Goal: Information Seeking & Learning: Find specific fact

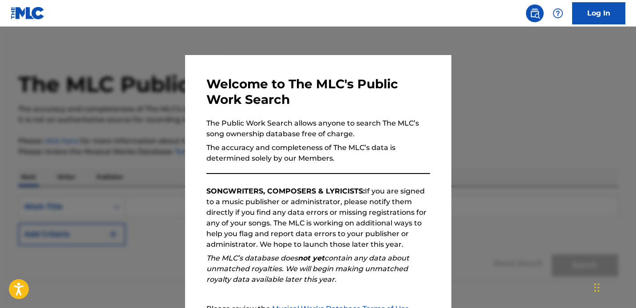
scroll to position [50, 0]
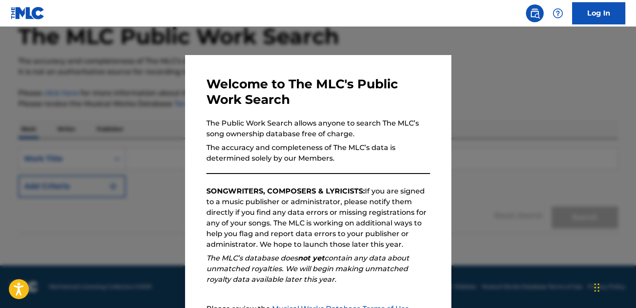
click at [394, 251] on div "Welcome to The MLC's Public Work Search The Public Work Search allows anyone to…" at bounding box center [319, 230] width 224 height 309
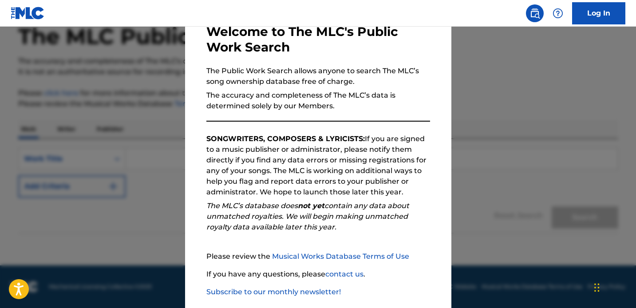
scroll to position [98, 0]
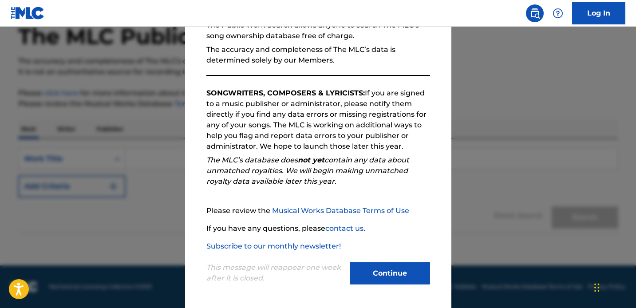
click at [392, 275] on button "Continue" at bounding box center [390, 273] width 80 height 22
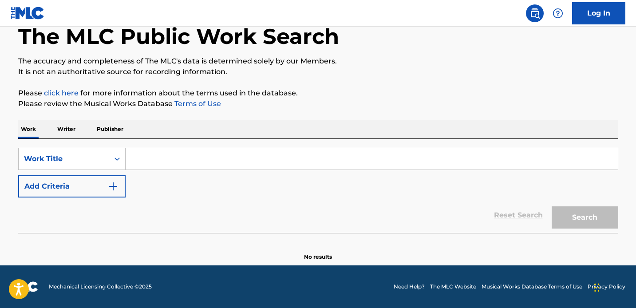
click at [147, 162] on input "Search Form" at bounding box center [372, 158] width 492 height 21
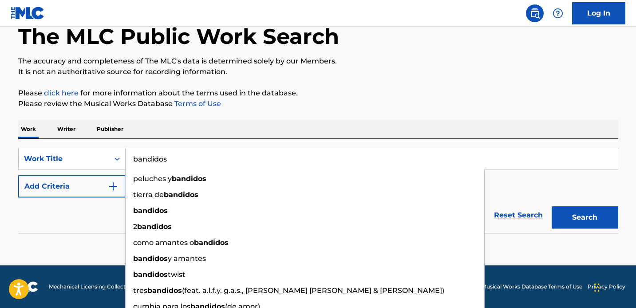
type input "bandidos"
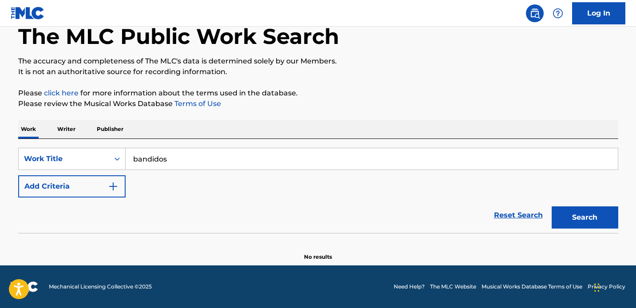
click at [112, 185] on img "Search Form" at bounding box center [113, 186] width 11 height 11
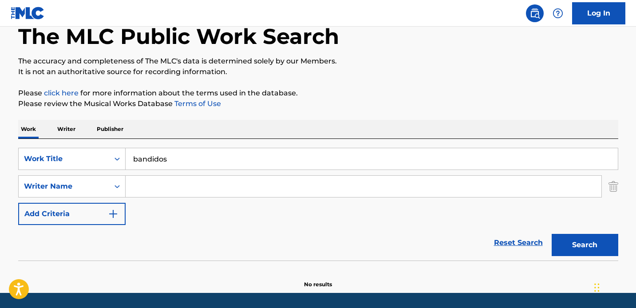
click at [164, 188] on input "Search Form" at bounding box center [364, 186] width 476 height 21
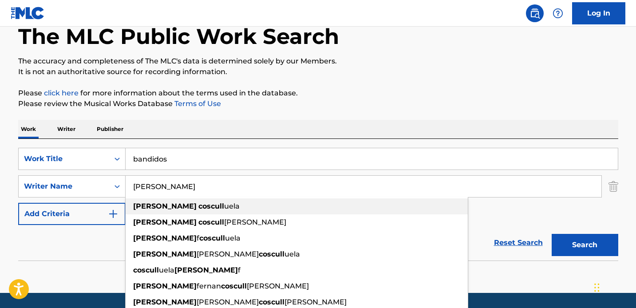
click at [204, 201] on div "[PERSON_NAME]" at bounding box center [297, 207] width 342 height 16
type input "[PERSON_NAME]"
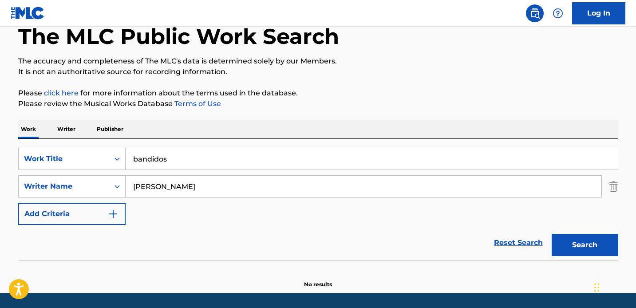
click at [114, 214] on img "Search Form" at bounding box center [113, 214] width 11 height 11
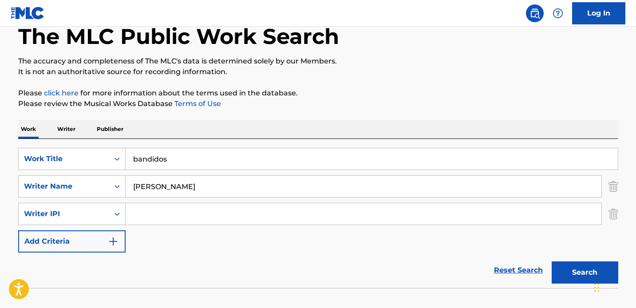
click at [154, 216] on input "Search Form" at bounding box center [364, 213] width 476 height 21
click at [576, 271] on button "Search" at bounding box center [585, 273] width 67 height 22
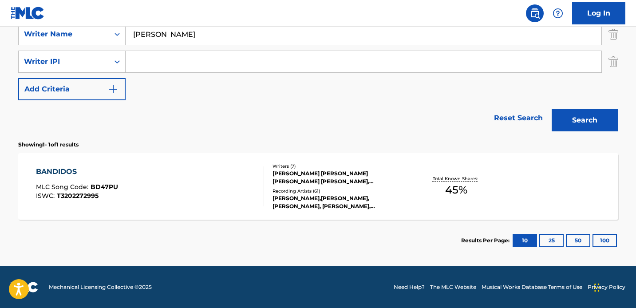
scroll to position [203, 0]
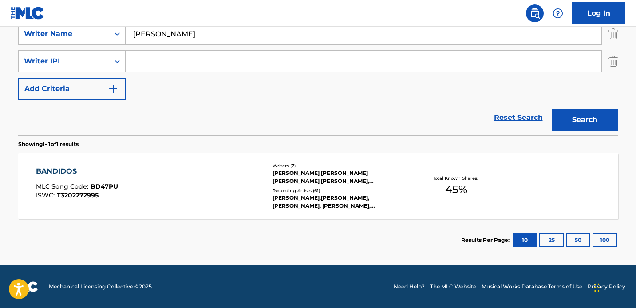
click at [367, 175] on div "[PERSON_NAME] [PERSON_NAME] [PERSON_NAME] [PERSON_NAME], [PERSON_NAME], [PERSON…" at bounding box center [340, 177] width 134 height 16
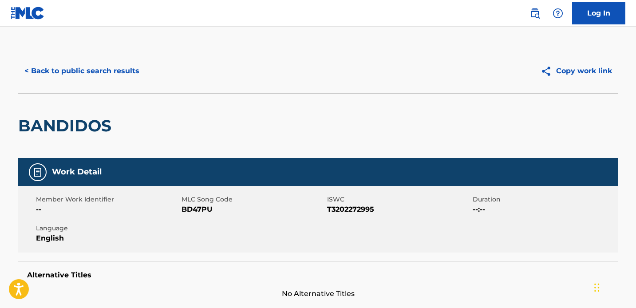
click at [120, 71] on button "< Back to public search results" at bounding box center [81, 71] width 127 height 22
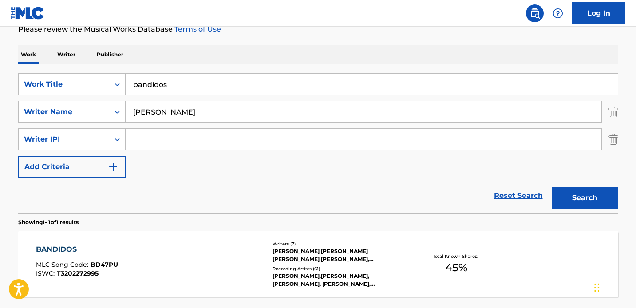
click at [190, 87] on input "bandidos" at bounding box center [372, 84] width 492 height 21
type input "b"
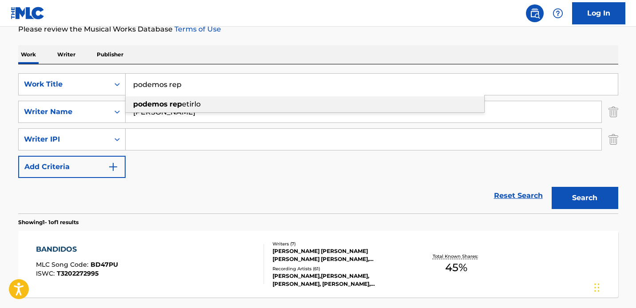
click at [211, 104] on div "podemos rep etirlo" at bounding box center [305, 104] width 359 height 16
type input "podemos repetirlo"
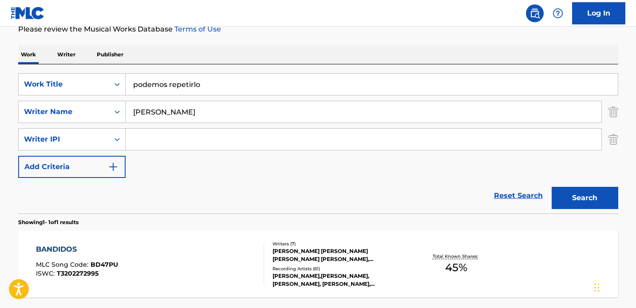
click at [204, 111] on input "[PERSON_NAME]" at bounding box center [364, 111] width 476 height 21
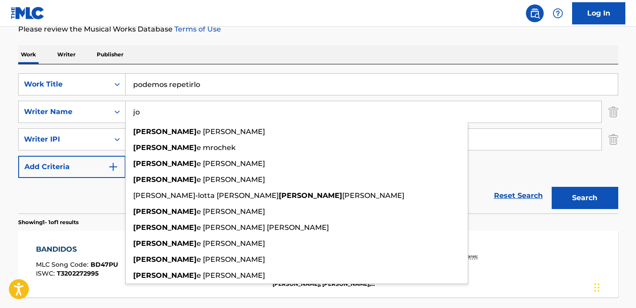
type input "j"
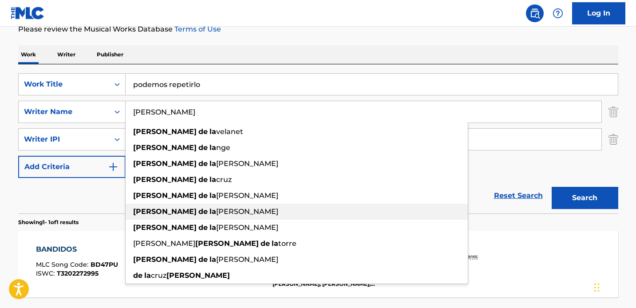
click at [234, 212] on div "[PERSON_NAME] de la [PERSON_NAME]" at bounding box center [297, 212] width 342 height 16
type input "[PERSON_NAME] de la [PERSON_NAME]"
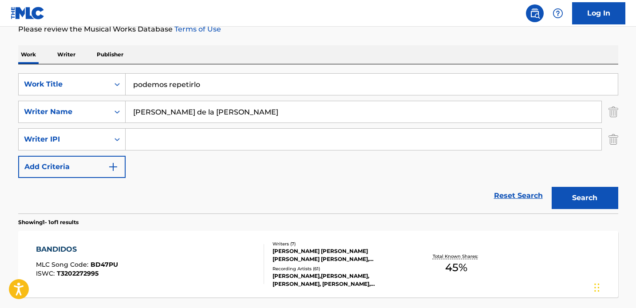
click at [585, 197] on button "Search" at bounding box center [585, 198] width 67 height 22
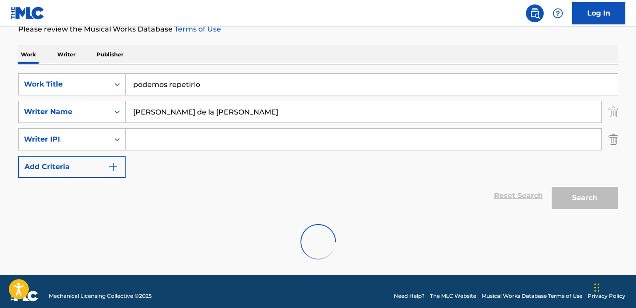
scroll to position [105, 0]
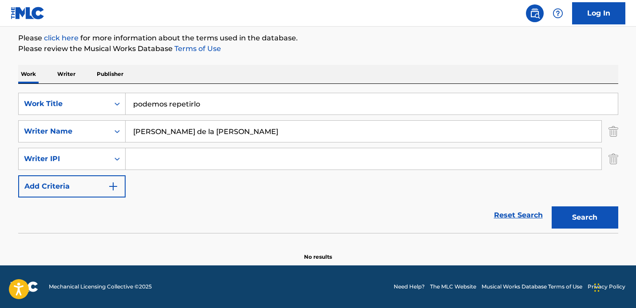
click at [240, 104] on input "podemos repetirlo" at bounding box center [372, 103] width 492 height 21
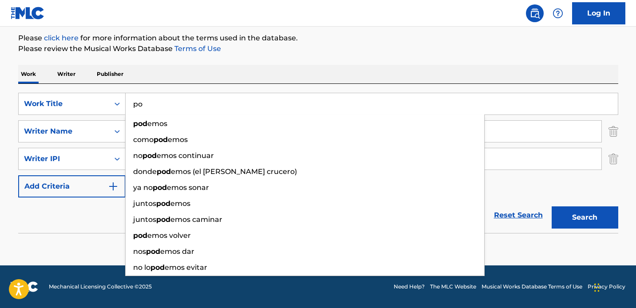
type input "p"
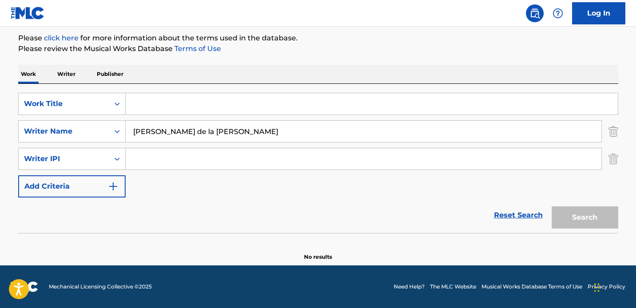
click at [170, 106] on input "Search Form" at bounding box center [372, 103] width 492 height 21
click at [116, 103] on icon "Search Form" at bounding box center [117, 103] width 9 height 9
click at [193, 175] on div "SearchWithCriteriad9ad7490-2415-4721-b234-77bca432e86e Work Title SearchWithCri…" at bounding box center [318, 145] width 600 height 105
click at [115, 131] on icon "Search Form" at bounding box center [117, 131] width 5 height 3
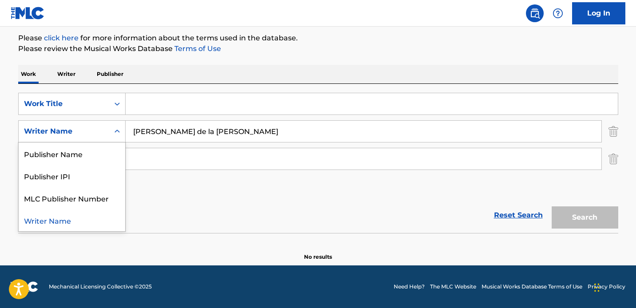
click at [213, 219] on div "Reset Search Search" at bounding box center [318, 216] width 600 height 36
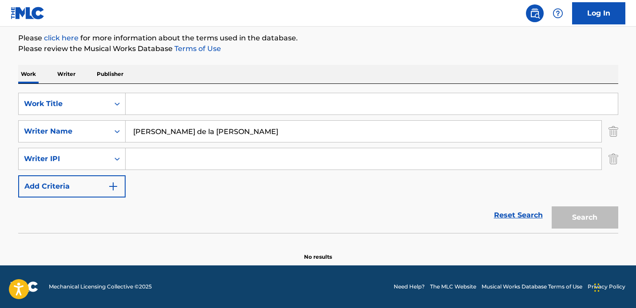
click at [149, 102] on input "Search Form" at bounding box center [372, 103] width 492 height 21
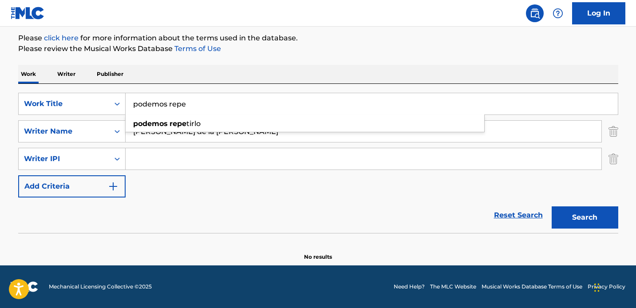
click at [266, 119] on div "podemos repe tirlo" at bounding box center [305, 124] width 359 height 16
type input "podemos repetirlo"
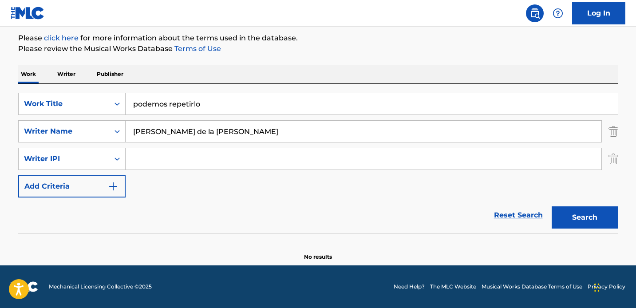
click at [590, 217] on button "Search" at bounding box center [585, 218] width 67 height 22
click at [237, 132] on input "[PERSON_NAME] de la [PERSON_NAME]" at bounding box center [364, 131] width 476 height 21
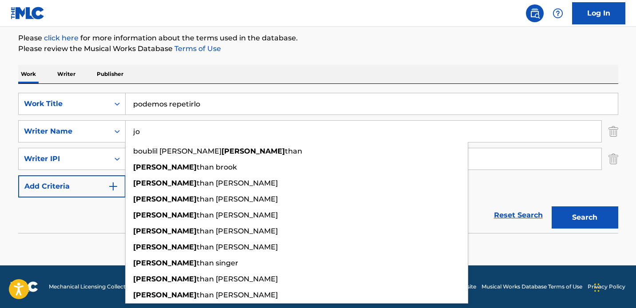
type input "j"
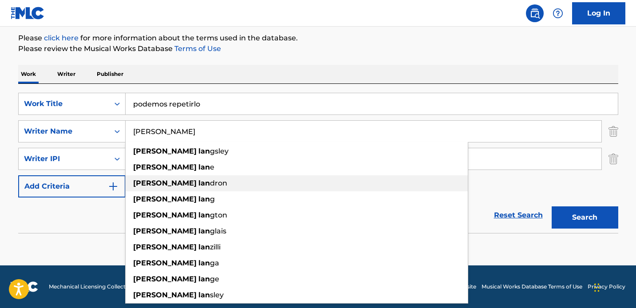
click at [228, 181] on div "[PERSON_NAME] [PERSON_NAME]" at bounding box center [297, 183] width 342 height 16
type input "[PERSON_NAME]"
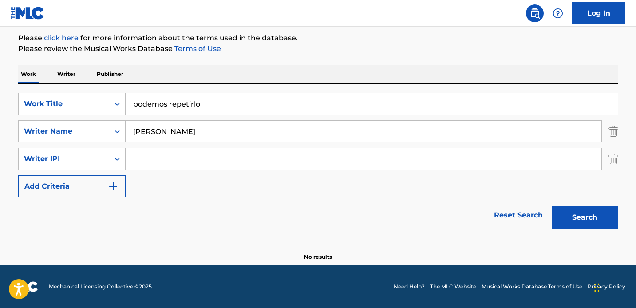
click at [573, 221] on button "Search" at bounding box center [585, 218] width 67 height 22
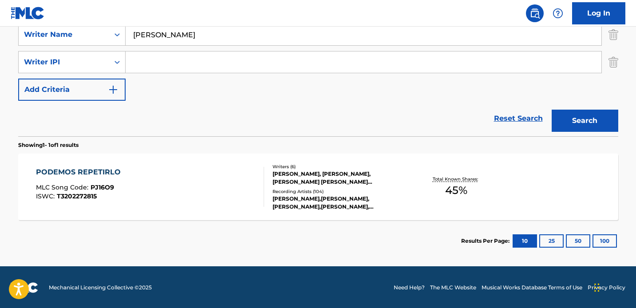
scroll to position [202, 0]
click at [332, 179] on div "[PERSON_NAME], [PERSON_NAME], [PERSON_NAME] [PERSON_NAME] [PERSON_NAME], [PERSO…" at bounding box center [340, 178] width 134 height 16
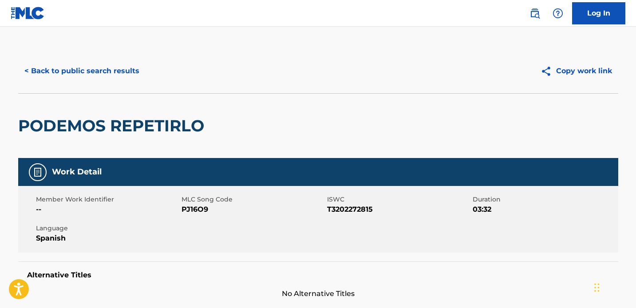
click at [97, 71] on button "< Back to public search results" at bounding box center [81, 71] width 127 height 22
